Goal: Task Accomplishment & Management: Manage account settings

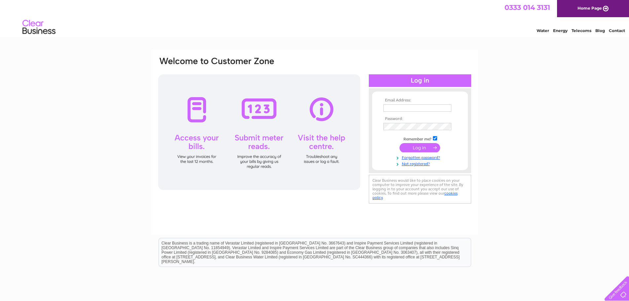
click at [420, 108] on input "text" at bounding box center [417, 107] width 68 height 7
type input "[EMAIL_ADDRESS][DOMAIN_NAME]"
click at [400, 144] on input "submit" at bounding box center [420, 148] width 41 height 9
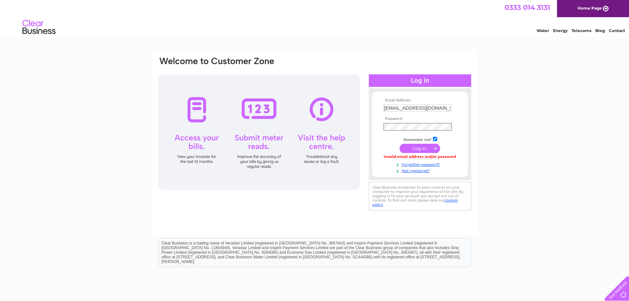
click at [400, 144] on input "submit" at bounding box center [420, 148] width 41 height 9
